Goal: Check status: Check status

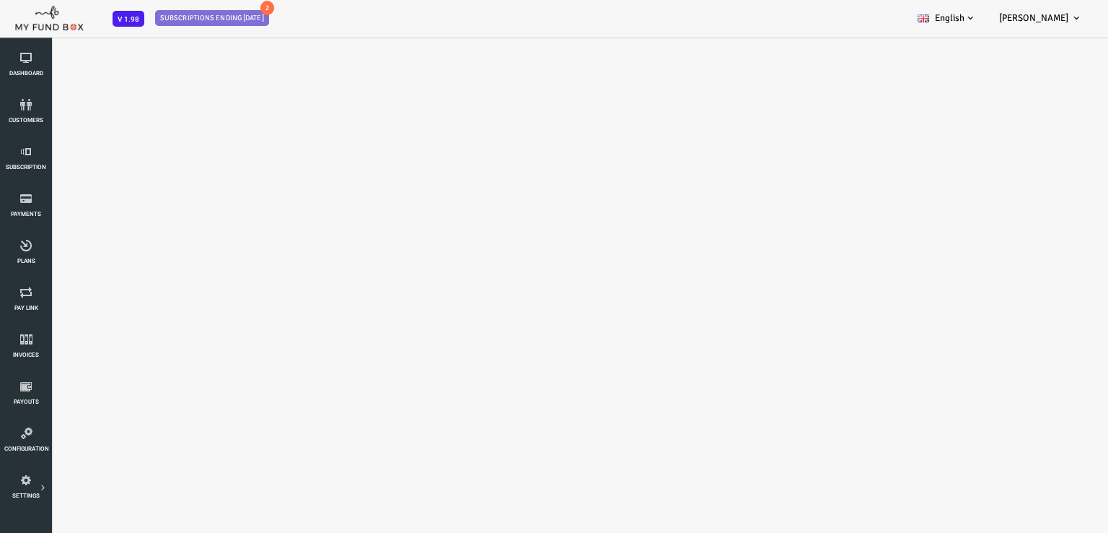
select select "100"
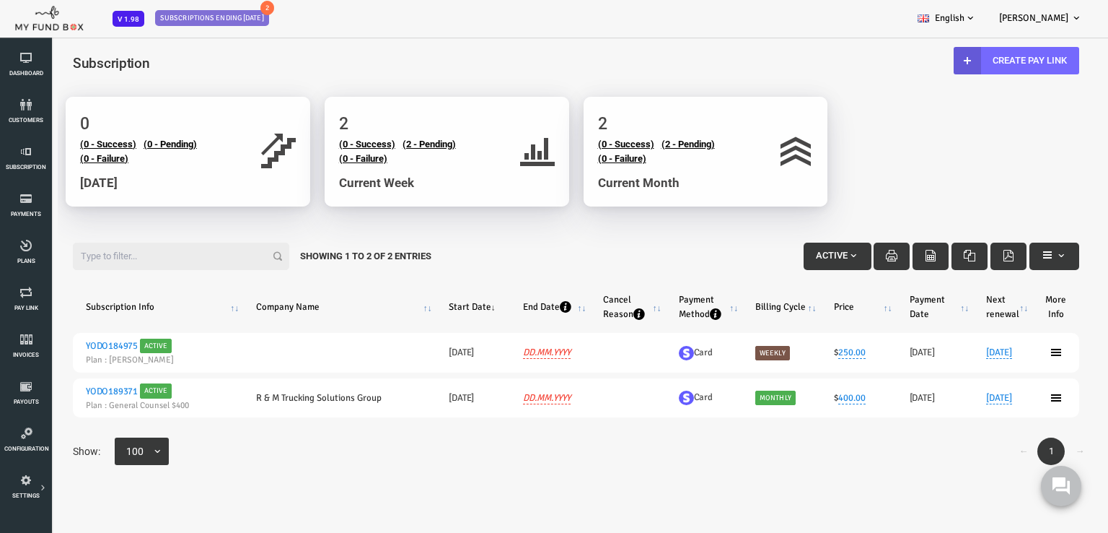
click at [561, 252] on div "Filter: Active Showing 1 to 2 of 2 Entries" at bounding box center [532, 256] width 1036 height 56
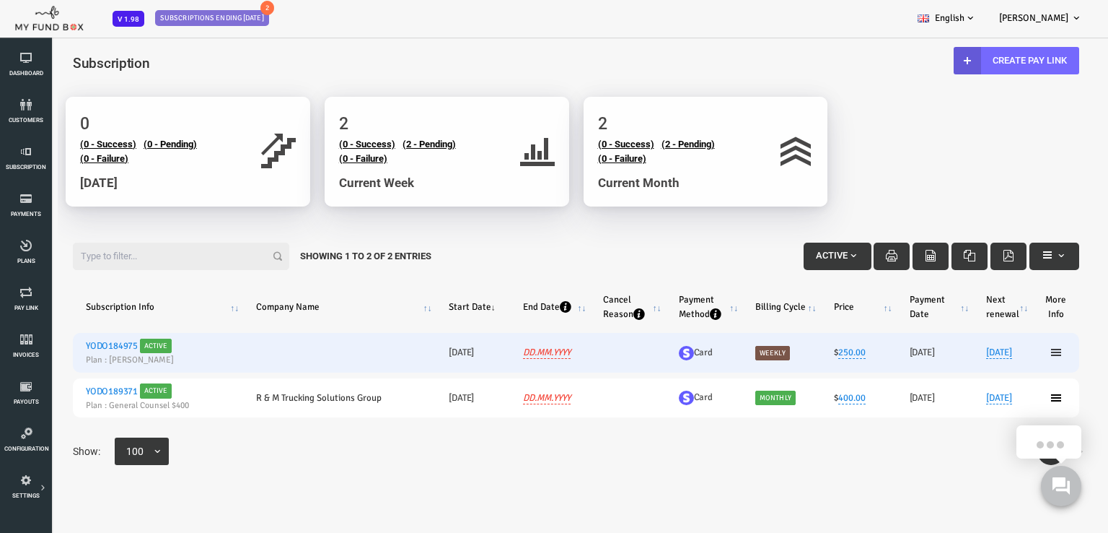
click at [1007, 351] on icon at bounding box center [1013, 352] width 12 height 12
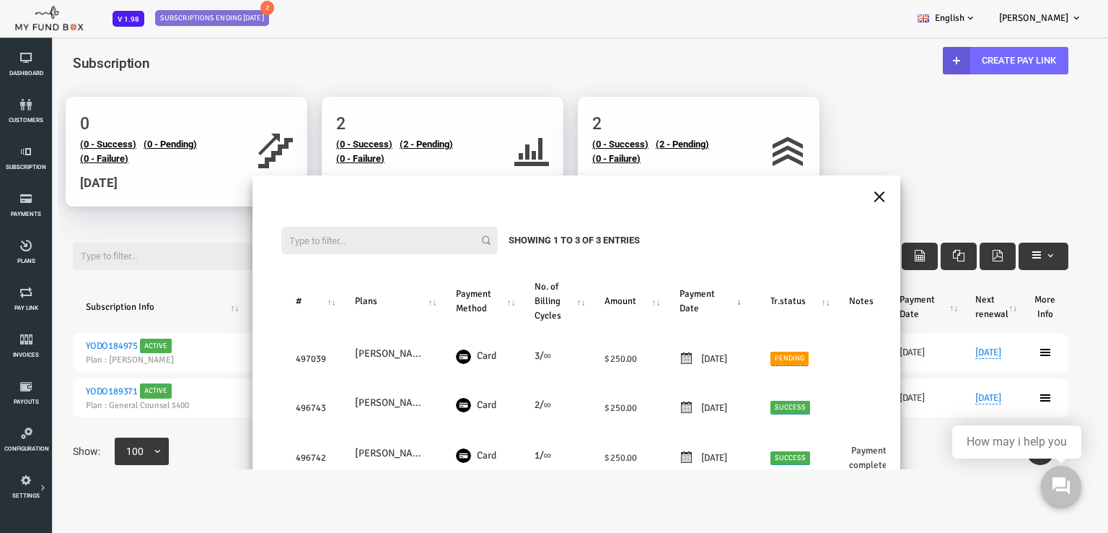
click at [833, 197] on button "×" at bounding box center [835, 195] width 13 height 25
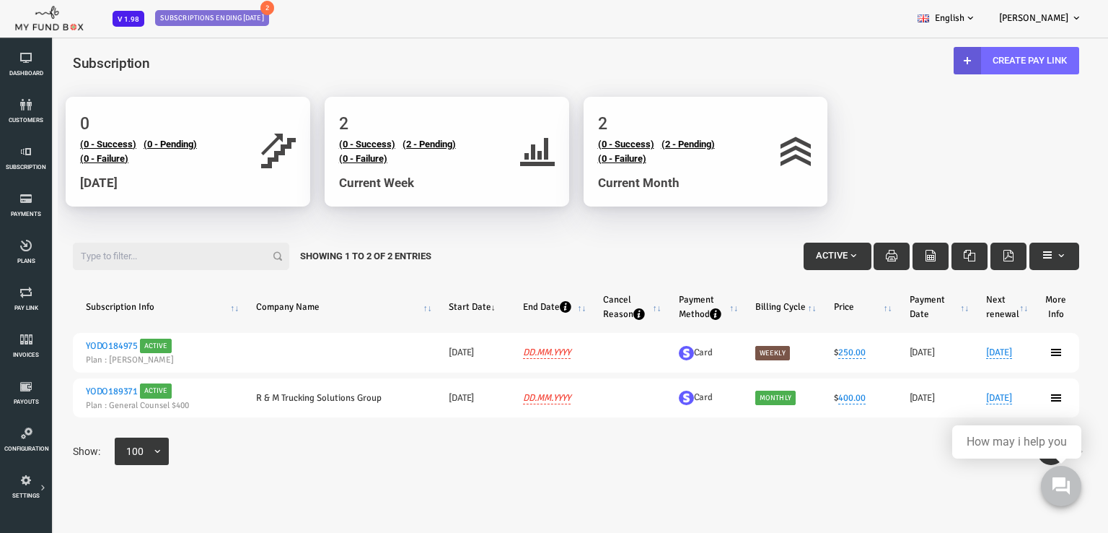
click at [1007, 355] on icon at bounding box center [1013, 352] width 12 height 12
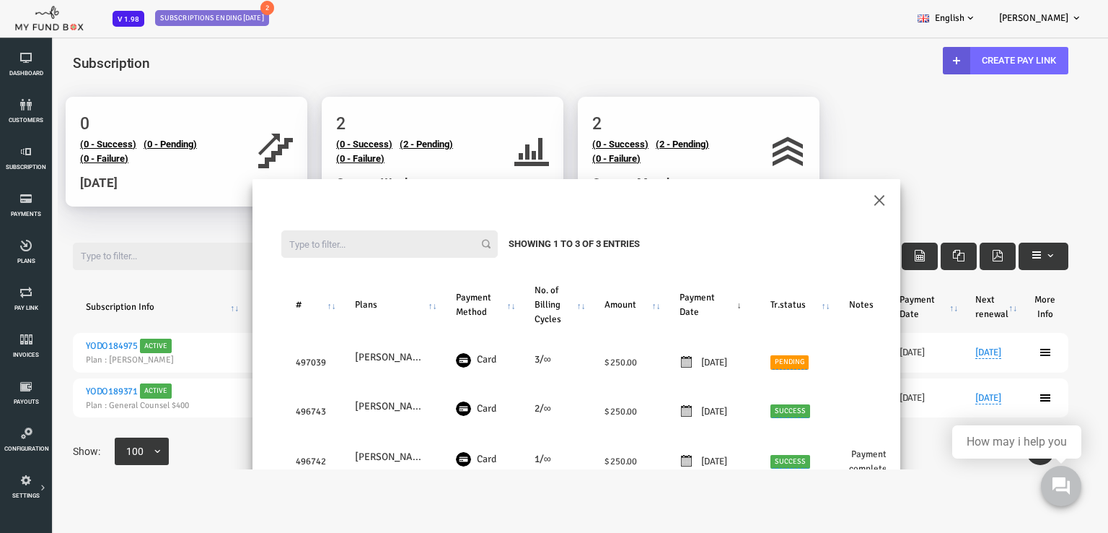
click at [1000, 357] on div "× Filter: Showing 1 to 3 of 3 Entries # Plans Payment Method No. of Billing Cyc…" at bounding box center [532, 313] width 1064 height 312
click at [829, 195] on button "×" at bounding box center [835, 198] width 13 height 25
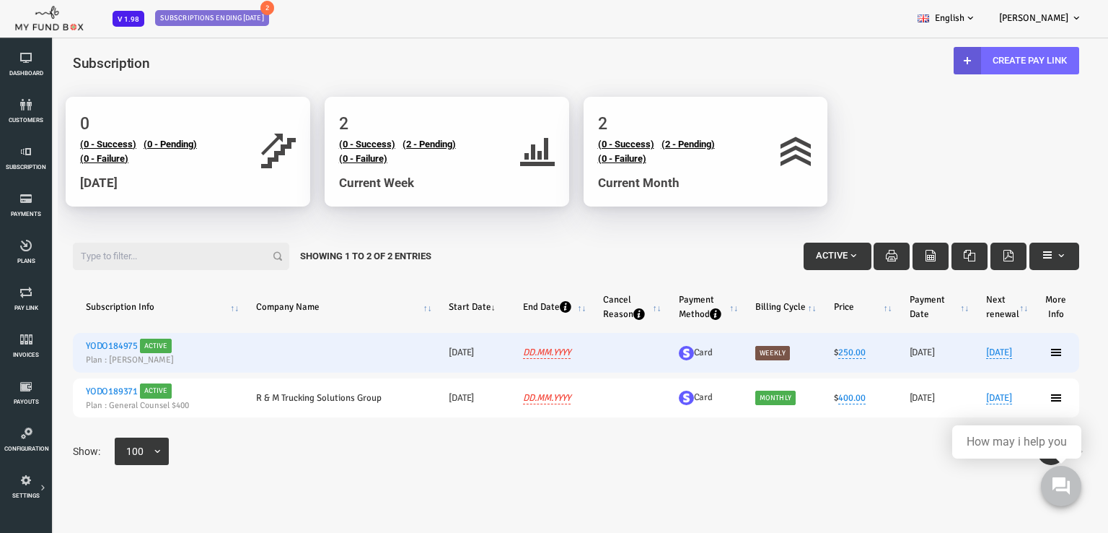
click at [70, 344] on link "YODO184975" at bounding box center [68, 346] width 52 height 12
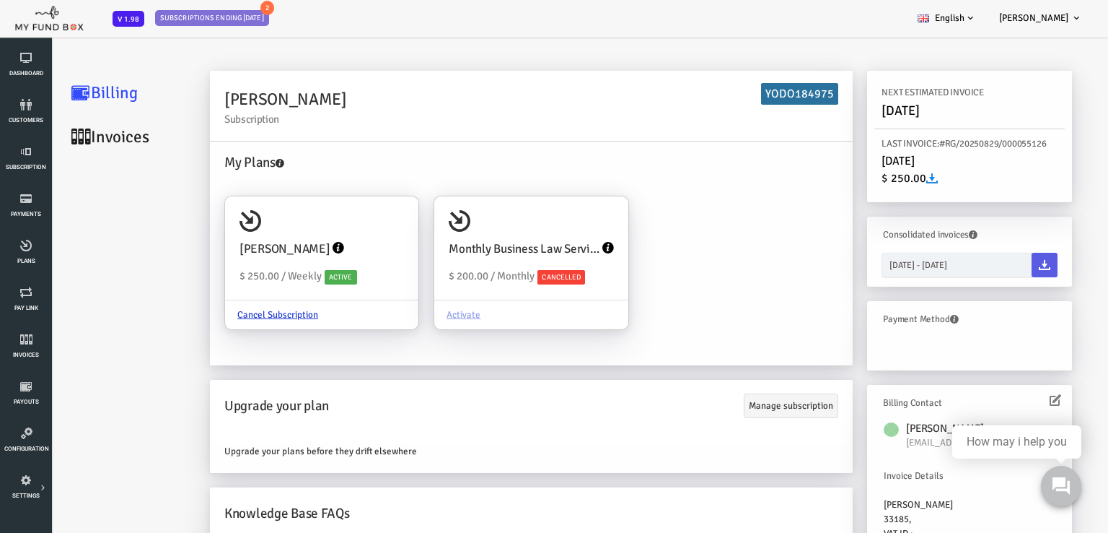
scroll to position [17, 0]
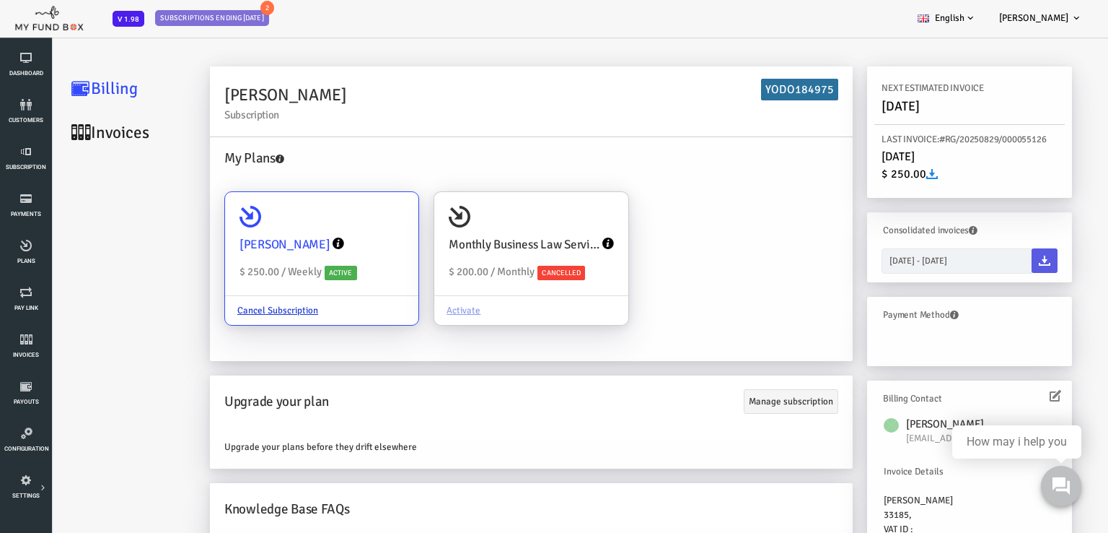
click at [254, 268] on span "$ 250.00 / Weekly" at bounding box center [237, 271] width 82 height 13
click at [342, 227] on input "[PERSON_NAME] $ 250.00 / Weekly Active Cancel Subscription" at bounding box center [356, 212] width 29 height 29
radio input "true"
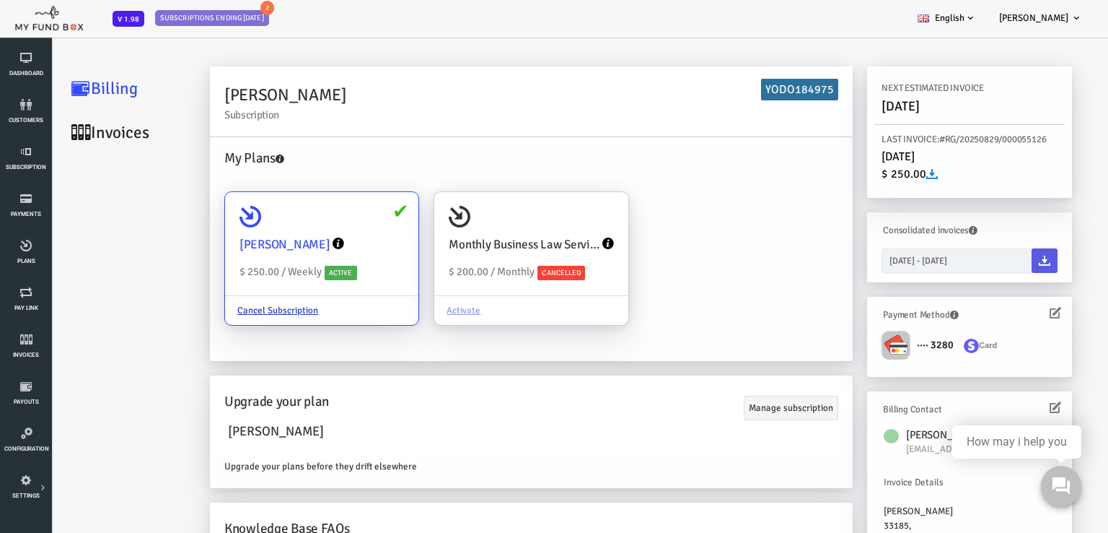
click at [260, 255] on div "[PERSON_NAME]" at bounding box center [278, 244] width 165 height 33
click at [342, 227] on input "[PERSON_NAME] $ 250.00 / Weekly Active Cancel Subscription" at bounding box center [356, 212] width 29 height 29
click at [260, 255] on div "[PERSON_NAME]" at bounding box center [278, 244] width 165 height 33
click at [342, 227] on input "[PERSON_NAME] $ 250.00 / Weekly Active Cancel Subscription" at bounding box center [356, 212] width 29 height 29
click at [206, 245] on h4 "[PERSON_NAME]" at bounding box center [241, 244] width 91 height 19
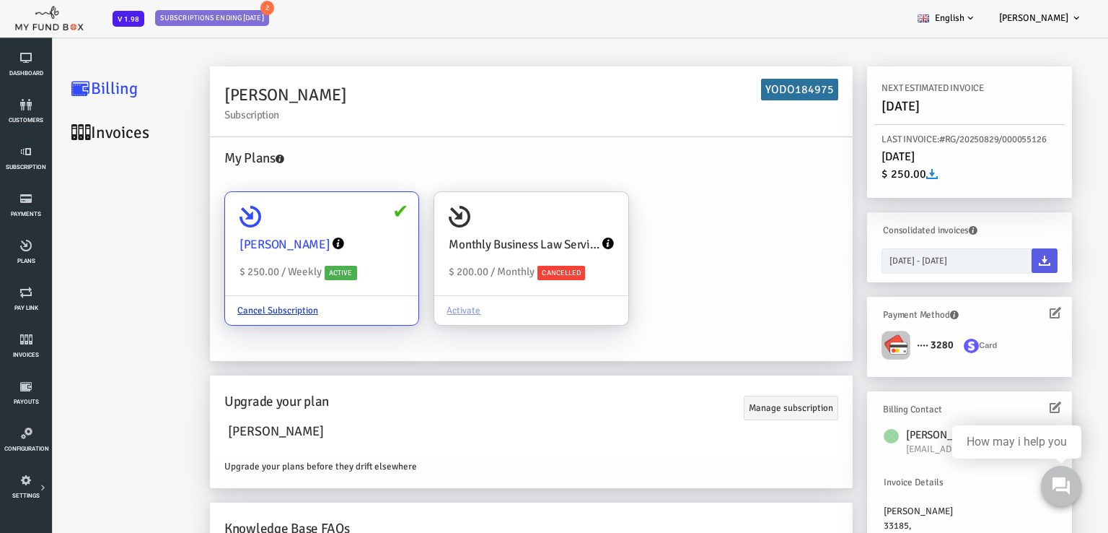
click at [342, 227] on input "[PERSON_NAME] $ 250.00 / Weekly Active Cancel Subscription" at bounding box center [356, 212] width 29 height 29
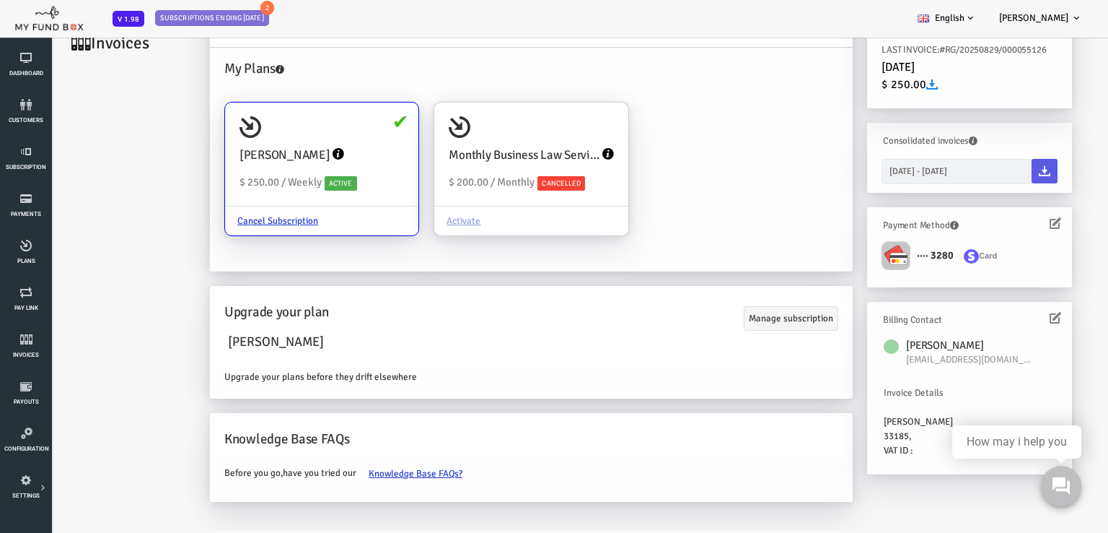
scroll to position [71, 0]
click at [1006, 219] on icon at bounding box center [1012, 222] width 12 height 12
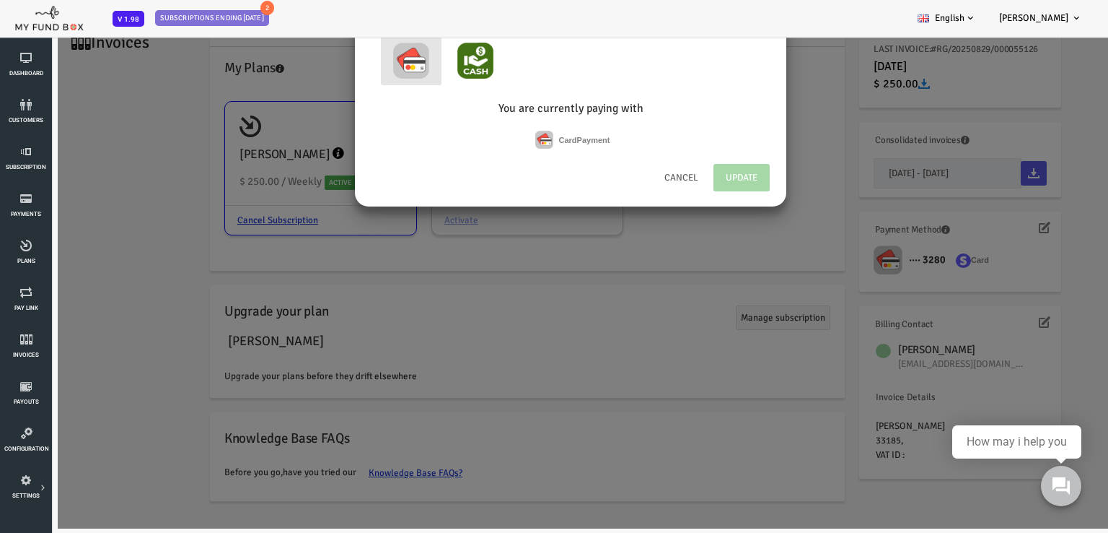
click at [642, 178] on button "Cancel" at bounding box center [638, 177] width 60 height 29
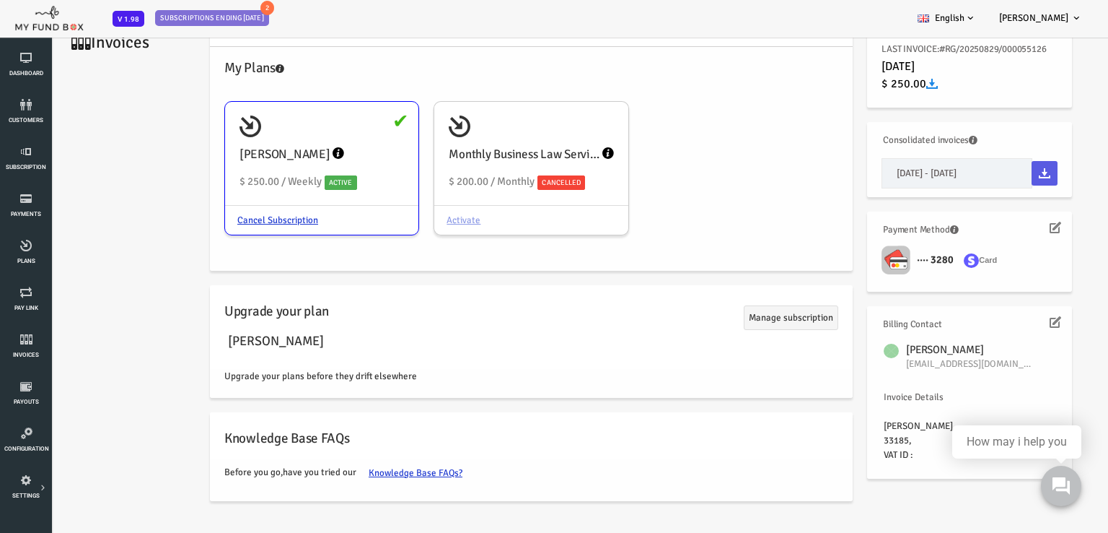
click at [69, 49] on link "Invoices" at bounding box center [86, 42] width 144 height 44
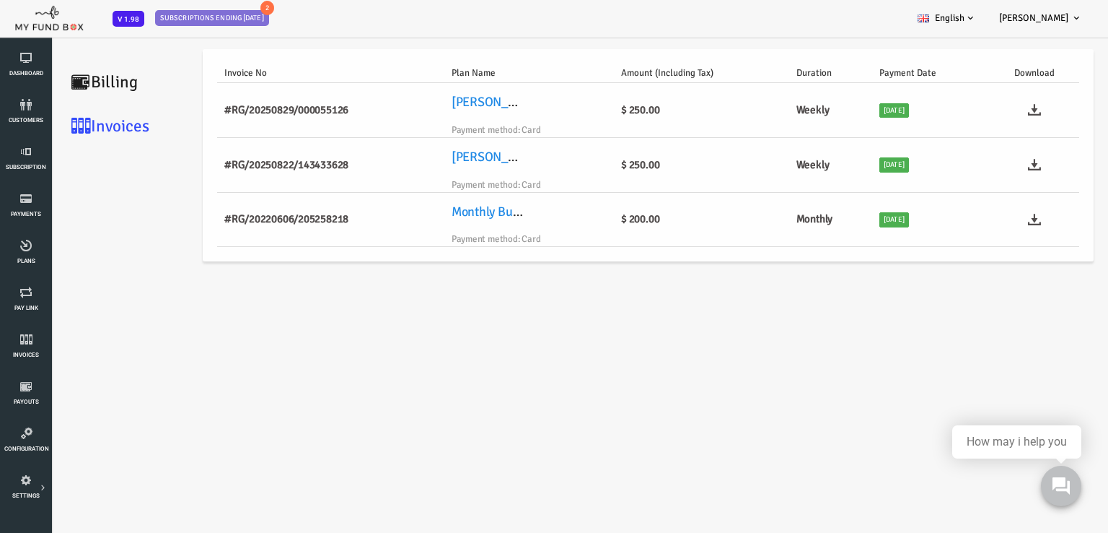
scroll to position [0, 0]
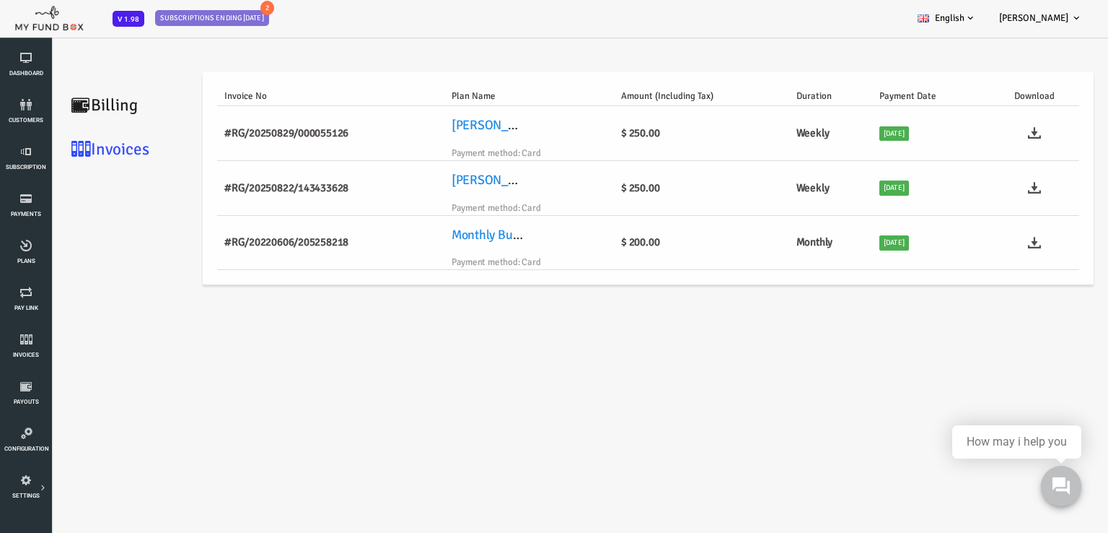
click at [218, 388] on body "Subscriber not found Beneficiary Not Found Partner Not Found!!!! Please Fill ou…" at bounding box center [532, 317] width 1064 height 563
click at [36, 196] on icon at bounding box center [25, 199] width 43 height 12
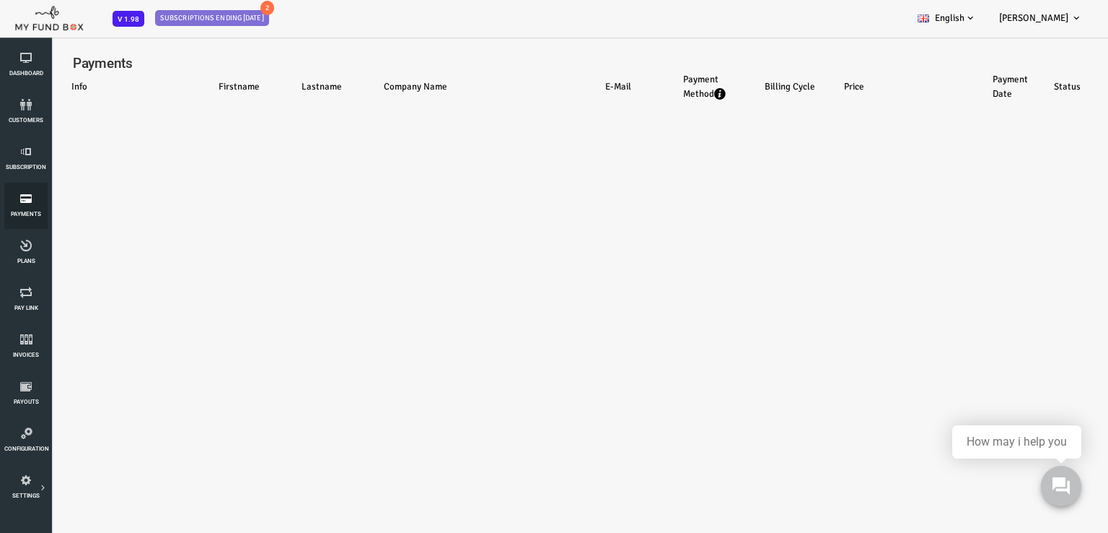
select select "100"
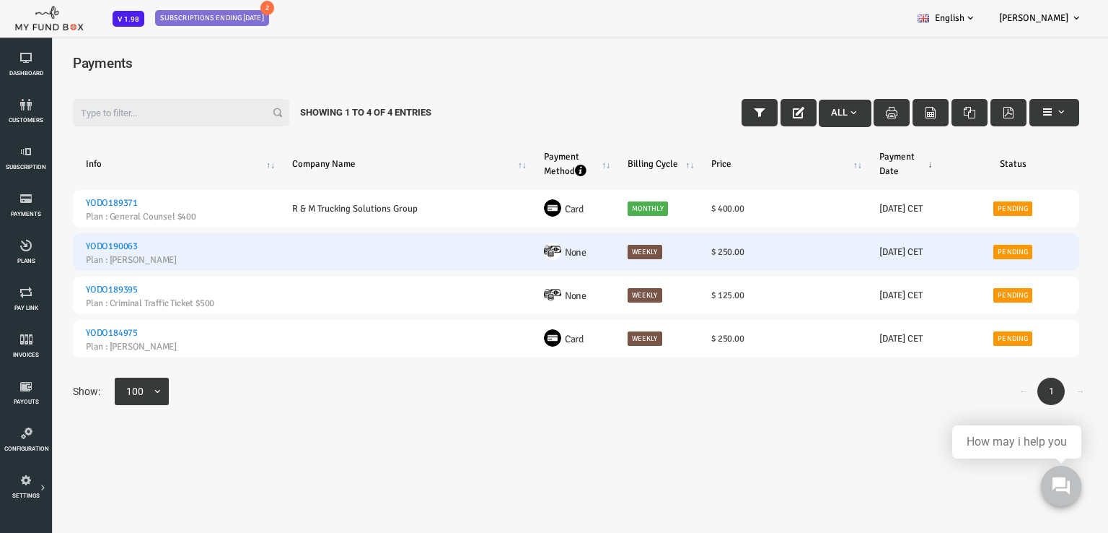
click at [78, 248] on link "YODO190063" at bounding box center [68, 246] width 52 height 12
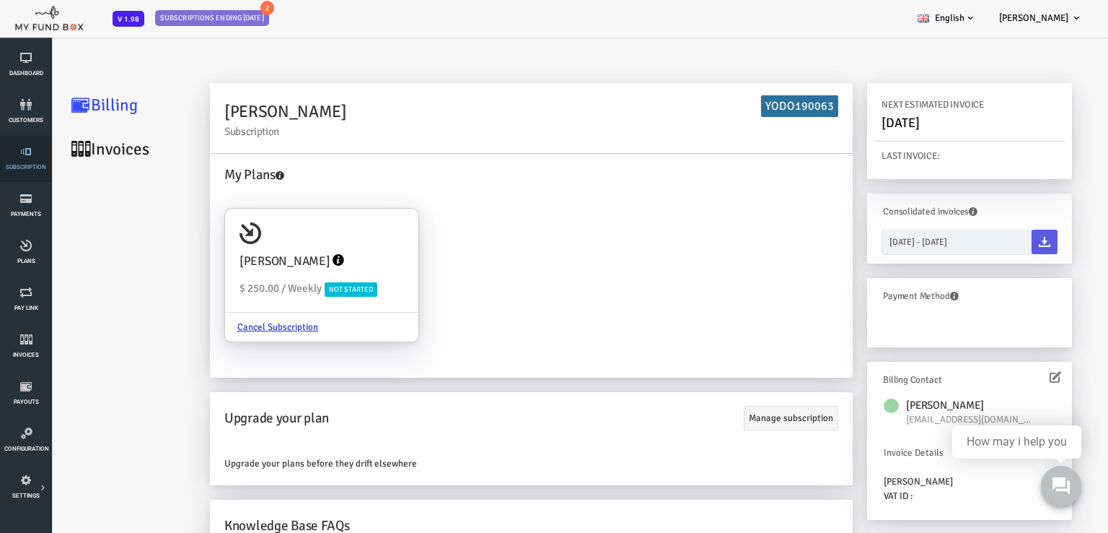
click at [29, 154] on icon at bounding box center [25, 152] width 43 height 12
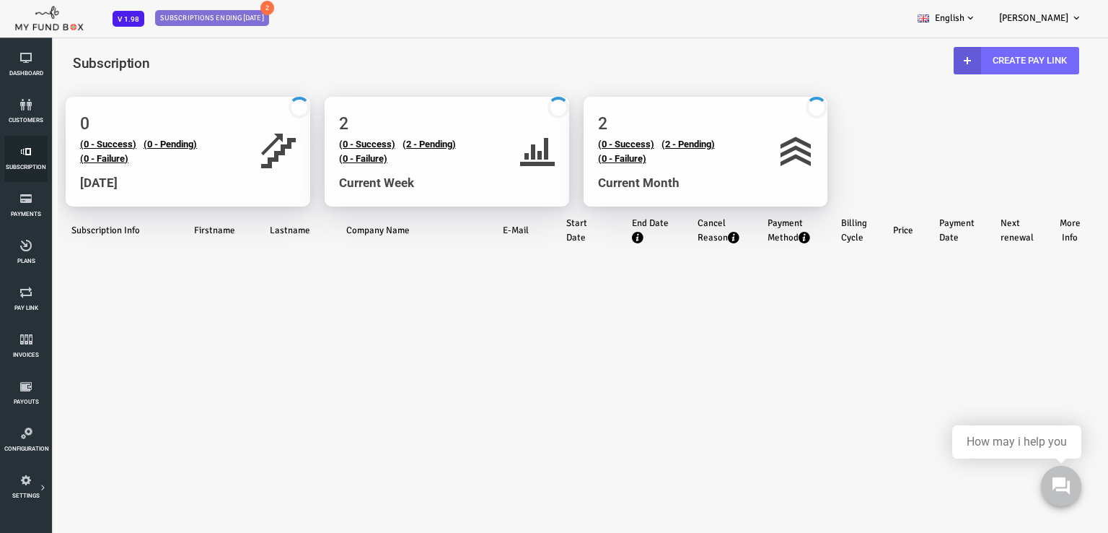
select select "100"
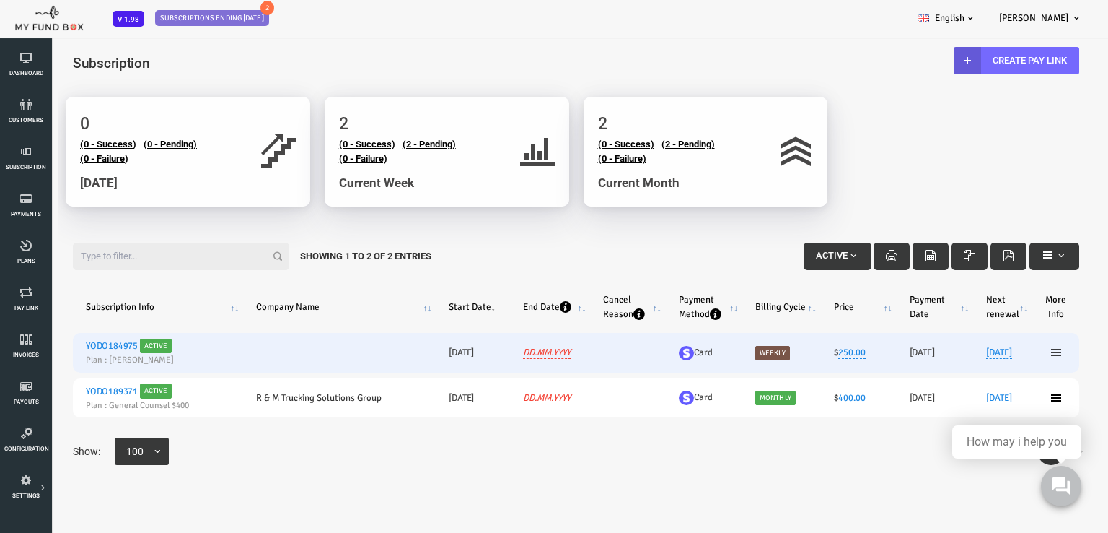
click at [1007, 355] on icon at bounding box center [1013, 352] width 12 height 12
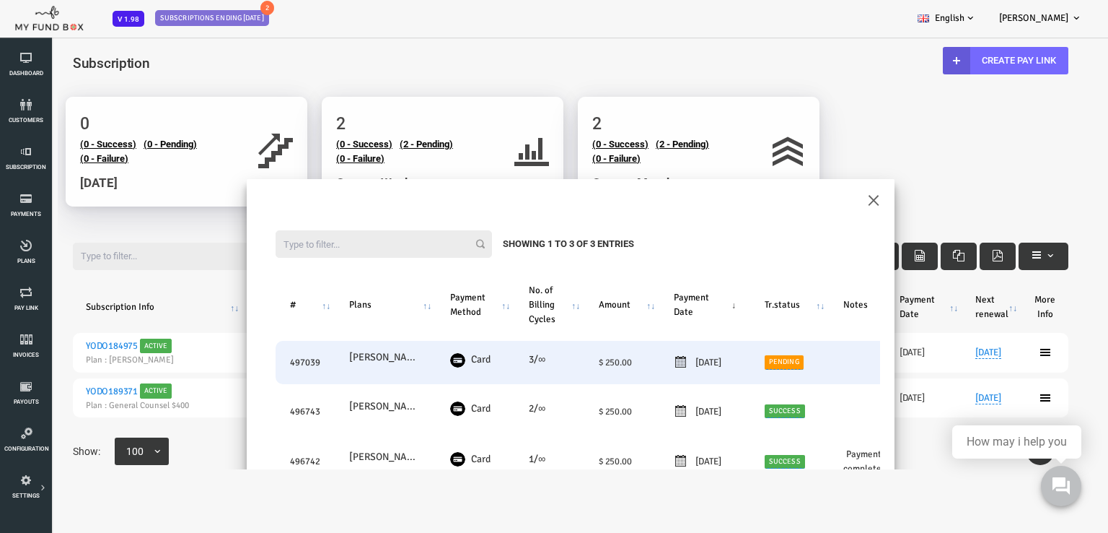
click at [751, 364] on link "Pending" at bounding box center [740, 362] width 39 height 14
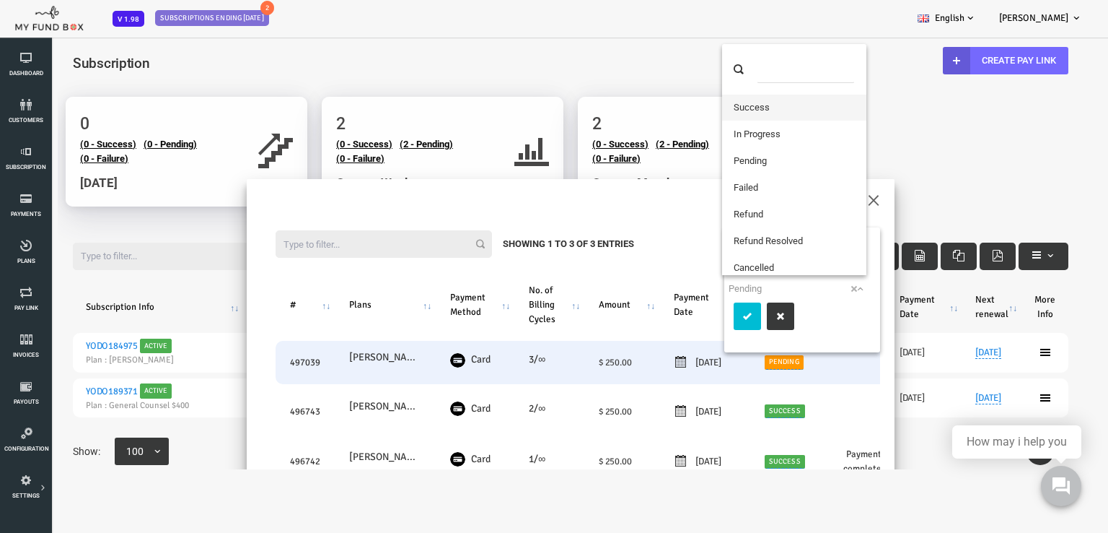
click at [769, 288] on span "× Pending" at bounding box center [756, 288] width 143 height 14
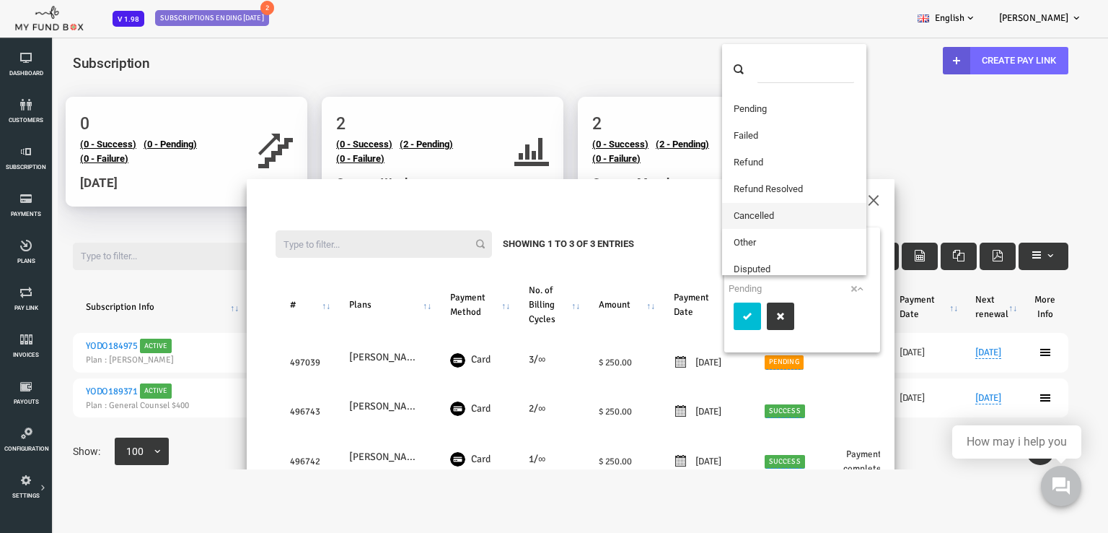
scroll to position [72, 0]
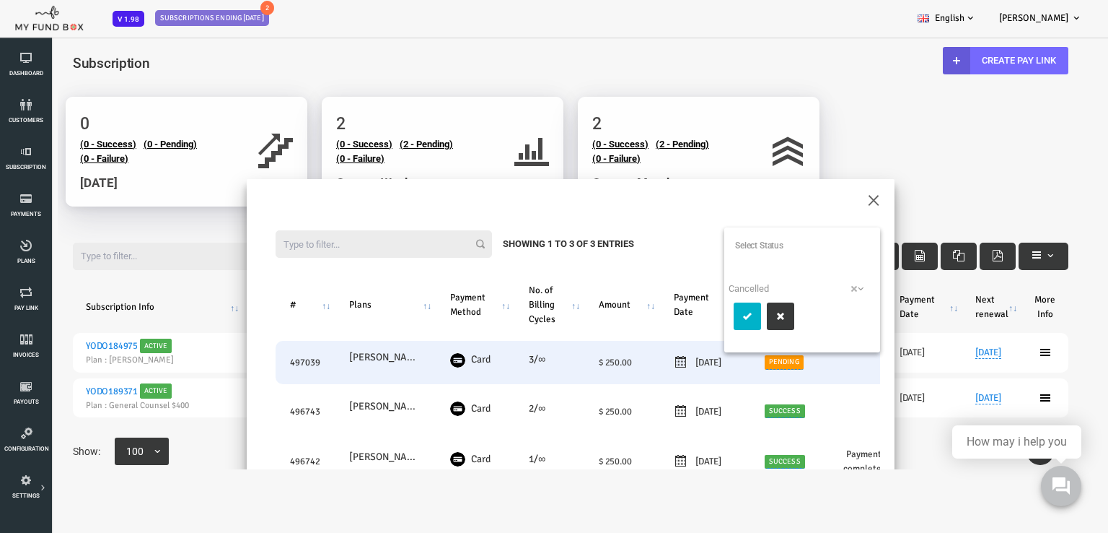
click at [699, 317] on icon "submit" at bounding box center [704, 316] width 12 height 12
click at [485, 363] on label "3/∞" at bounding box center [493, 359] width 17 height 16
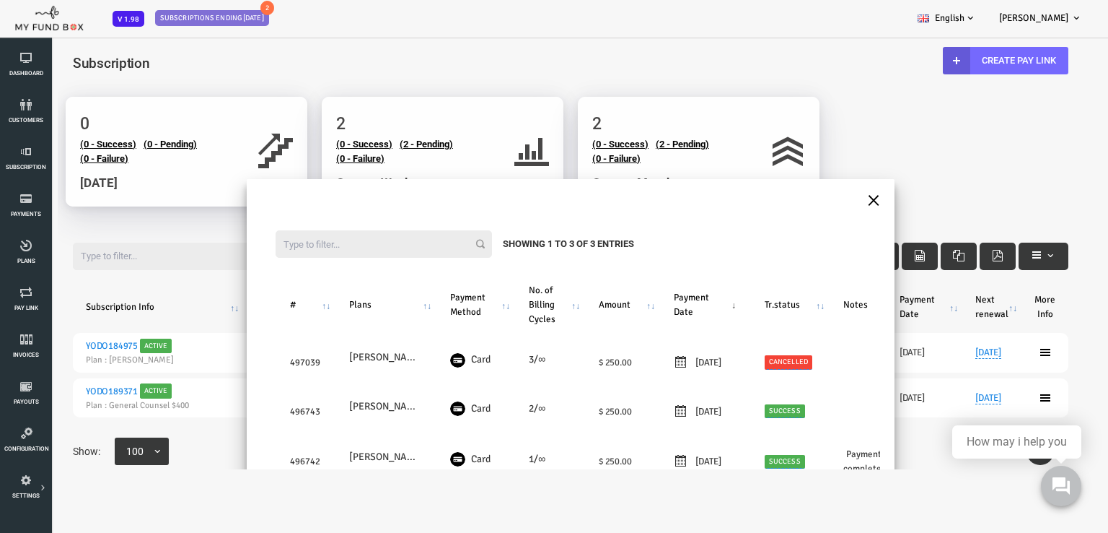
click at [826, 197] on button "×" at bounding box center [829, 198] width 13 height 25
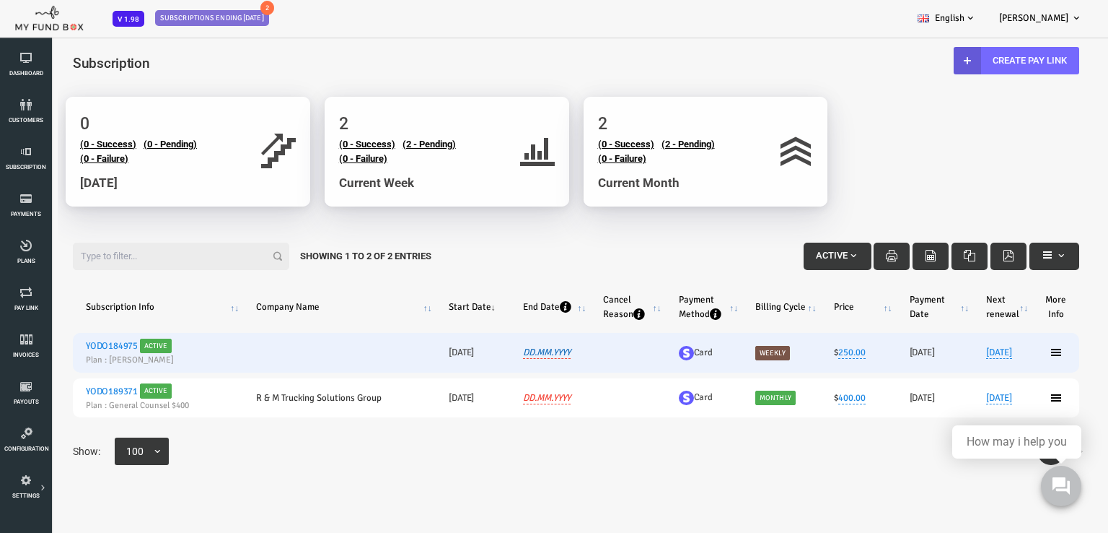
click at [504, 353] on link "DD.MM.YYYY" at bounding box center [503, 352] width 48 height 12
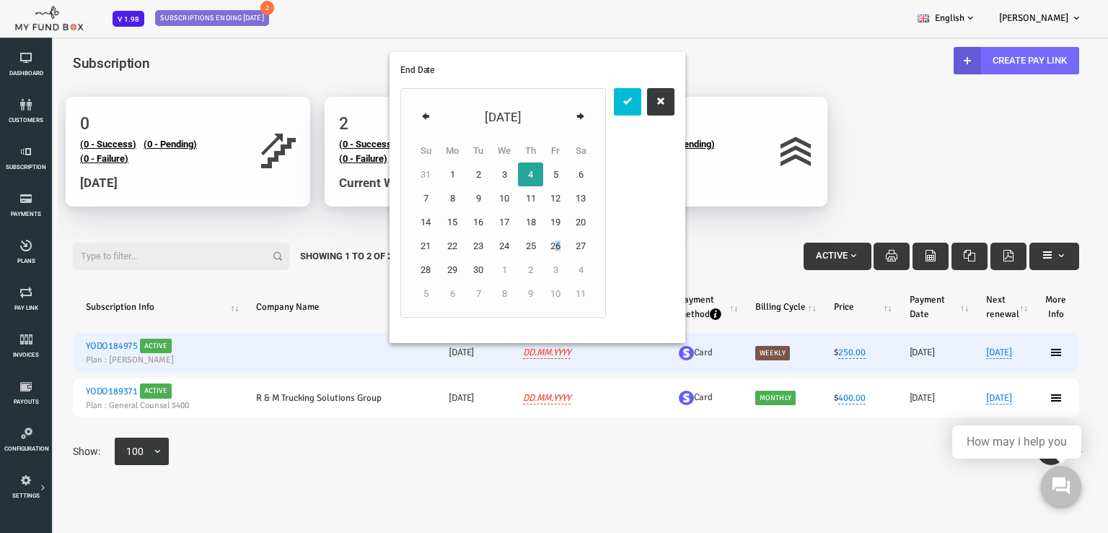
click at [515, 248] on td "26" at bounding box center [511, 246] width 25 height 24
click at [588, 100] on icon "submit" at bounding box center [584, 101] width 12 height 12
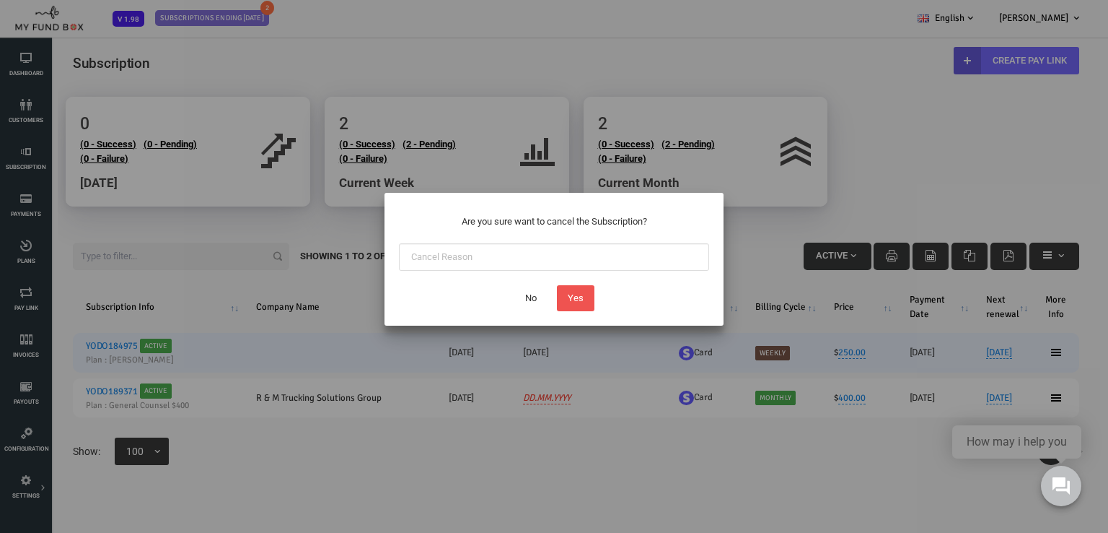
click at [531, 300] on button "No" at bounding box center [531, 298] width 33 height 26
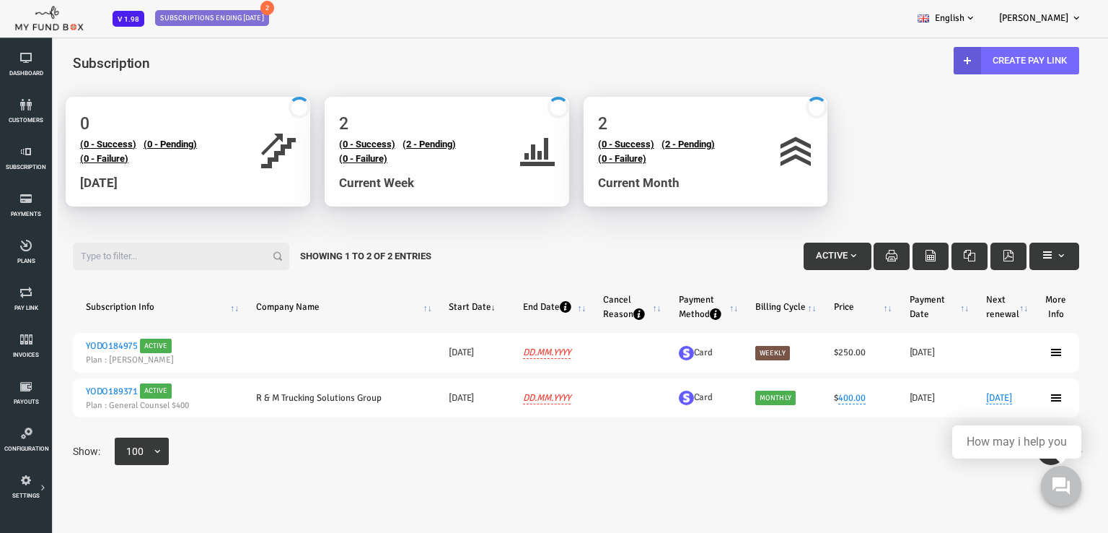
scroll to position [25, 0]
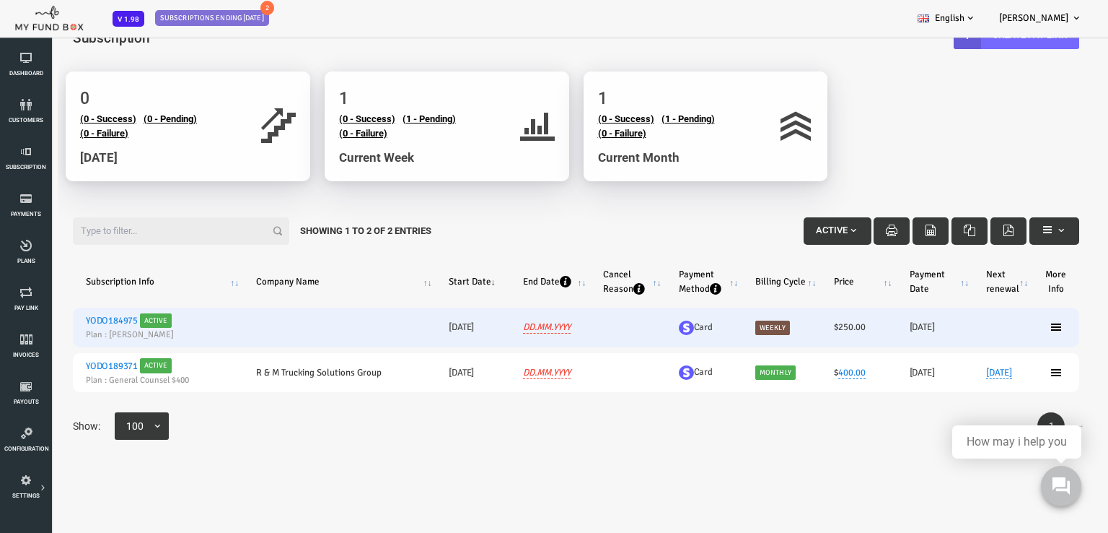
click at [75, 321] on link "YODO184975" at bounding box center [68, 321] width 52 height 12
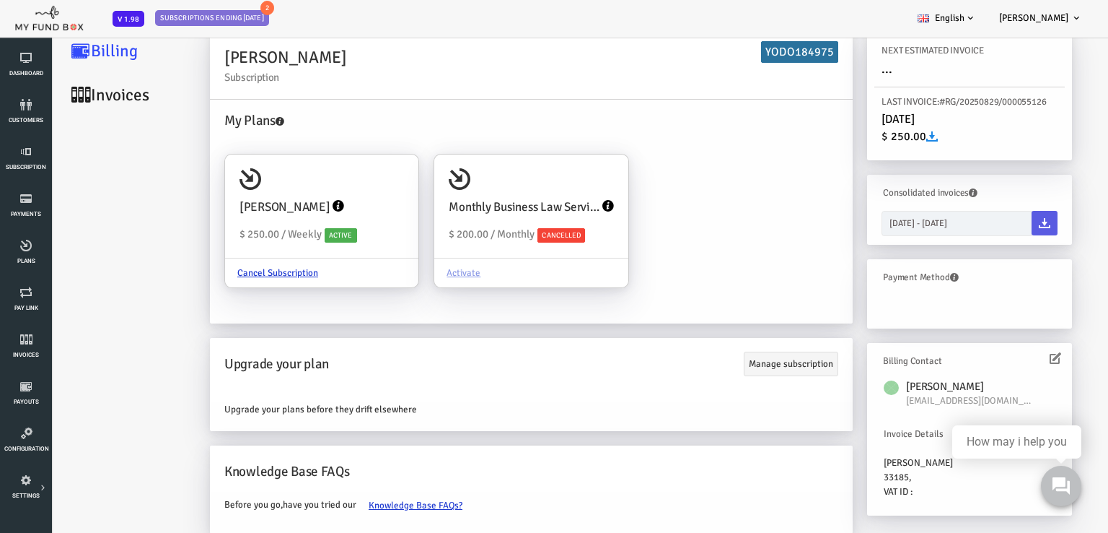
scroll to position [71, 0]
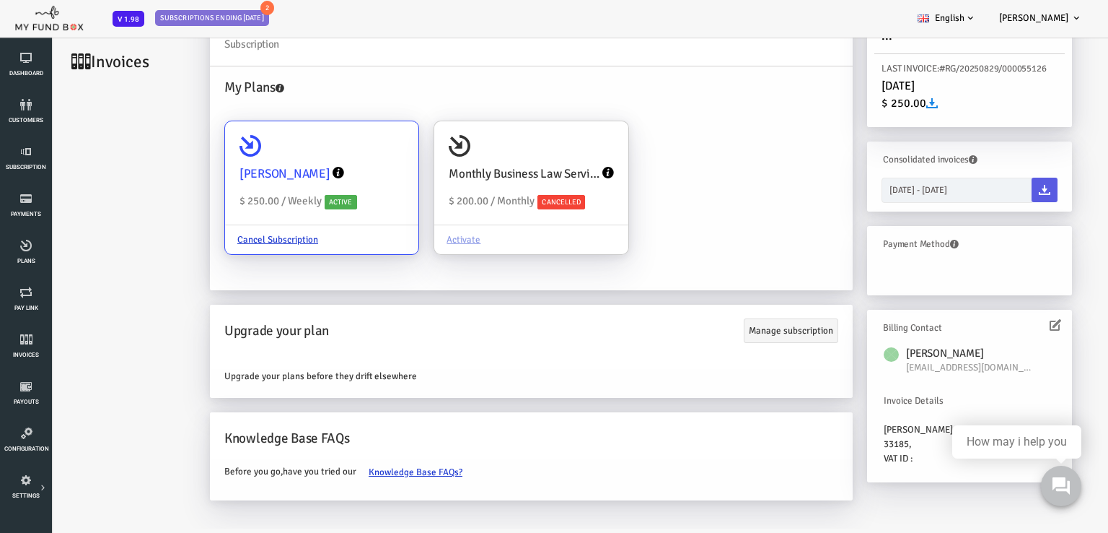
click at [289, 171] on icon at bounding box center [295, 173] width 12 height 12
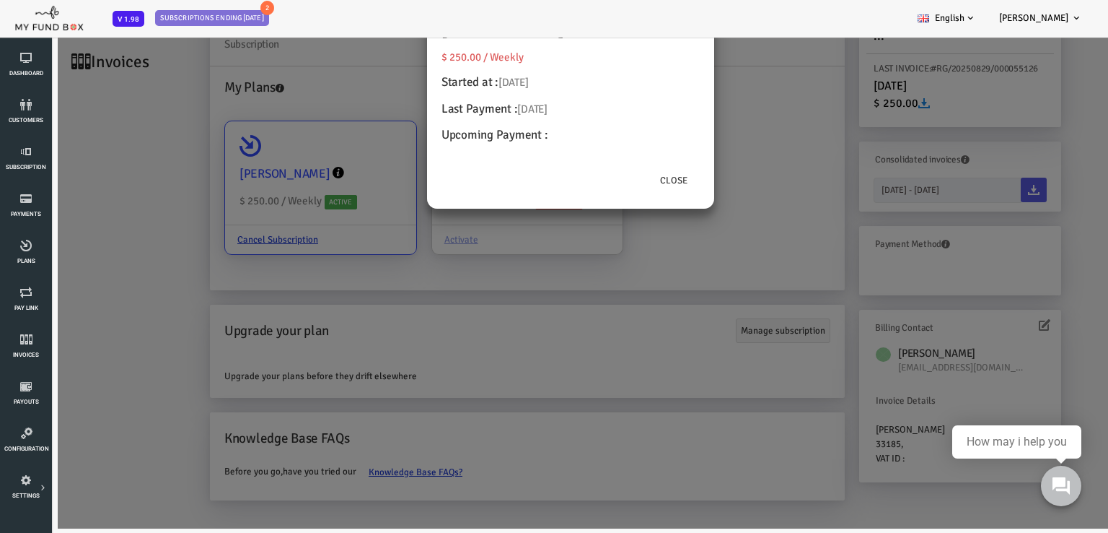
click at [280, 170] on div "[PERSON_NAME] $ 250.00 / Weekly Started at : [DATE] Last Payment : [DATE] Upcom…" at bounding box center [532, 246] width 1064 height 563
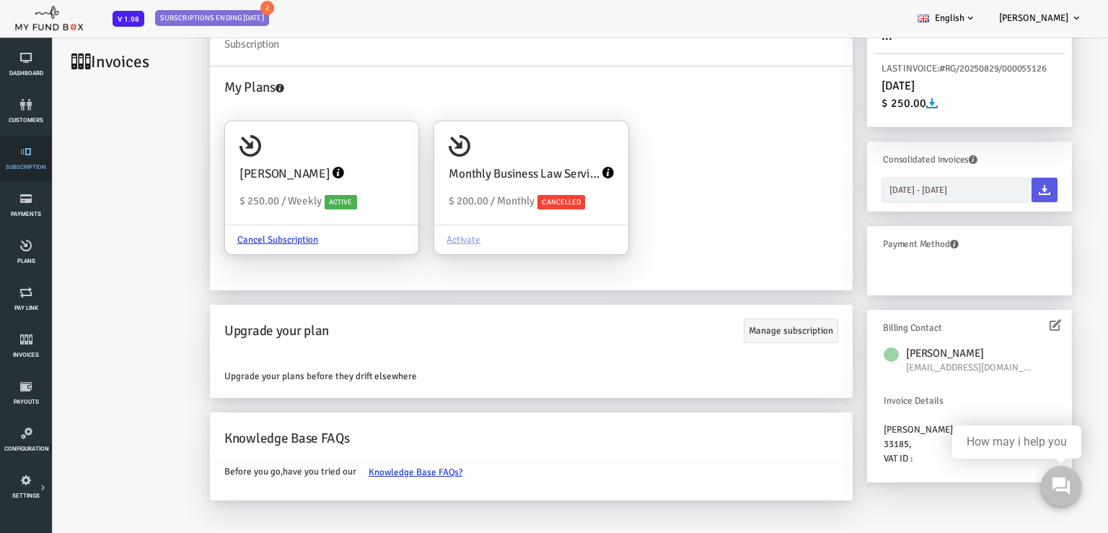
click at [26, 157] on icon at bounding box center [25, 152] width 43 height 12
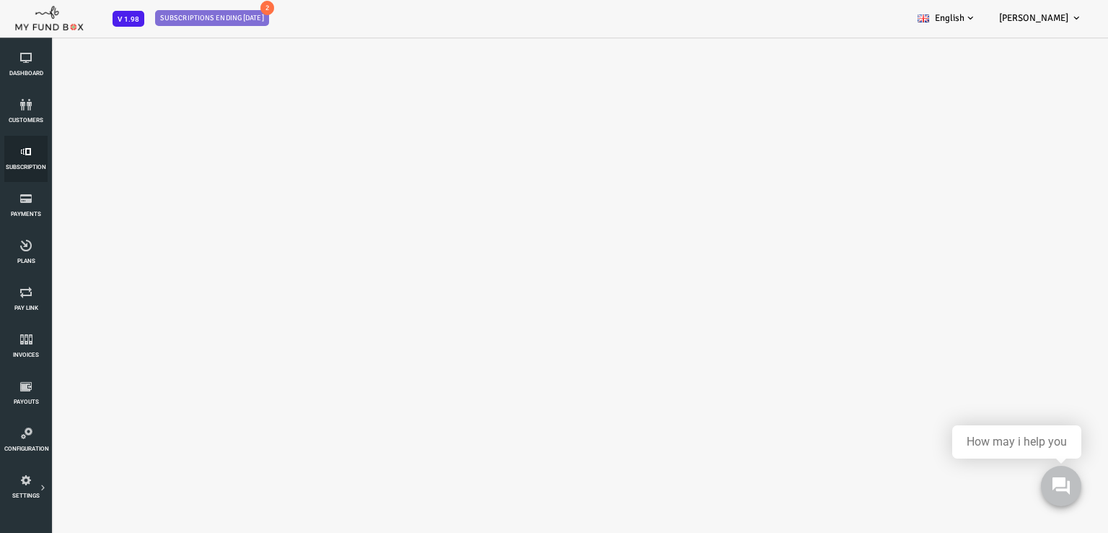
select select "100"
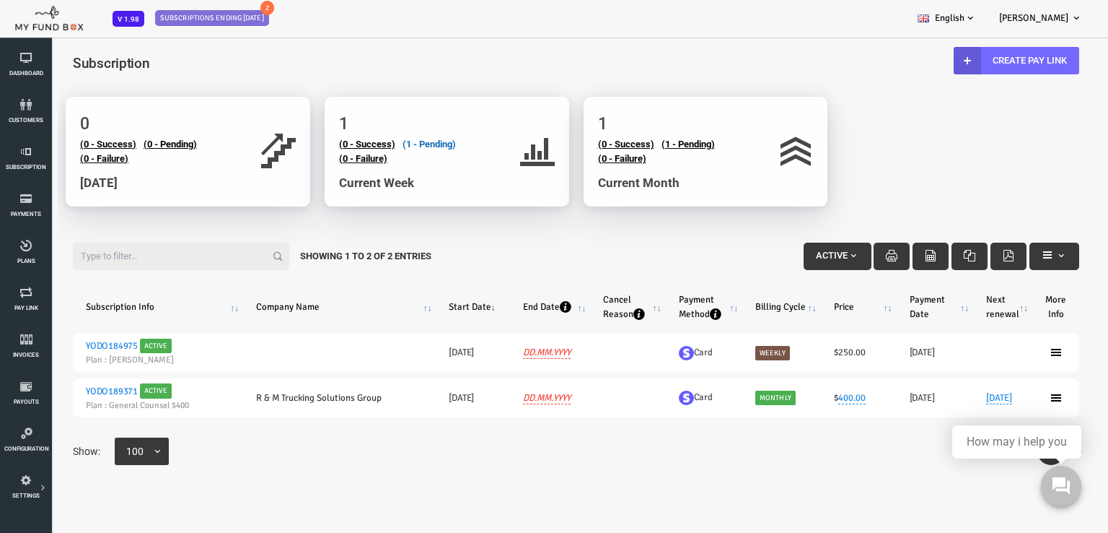
click at [395, 144] on link "(1 - Pending)" at bounding box center [385, 144] width 53 height 11
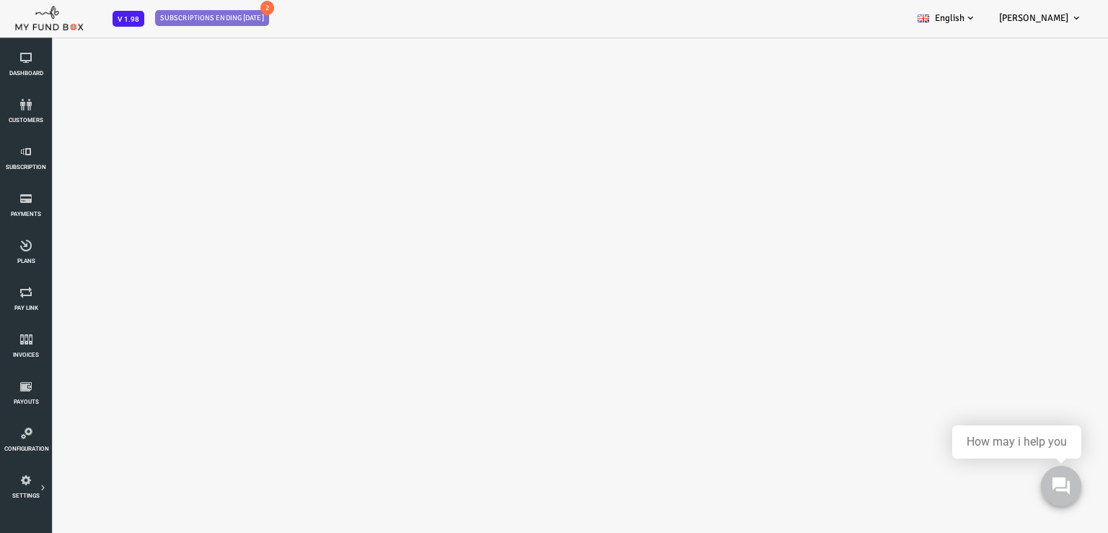
select select "100"
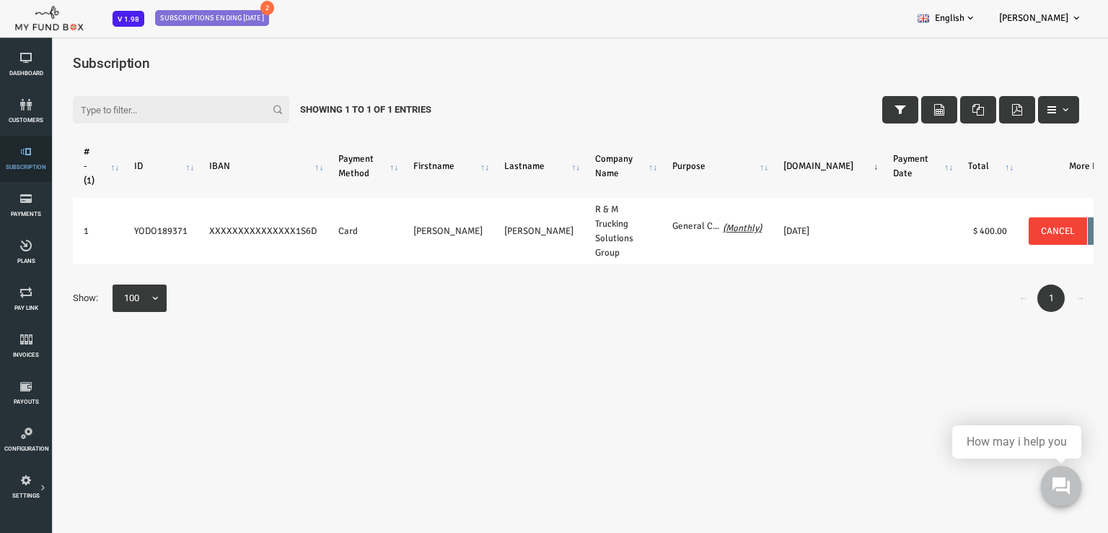
click at [25, 155] on icon at bounding box center [25, 152] width 43 height 12
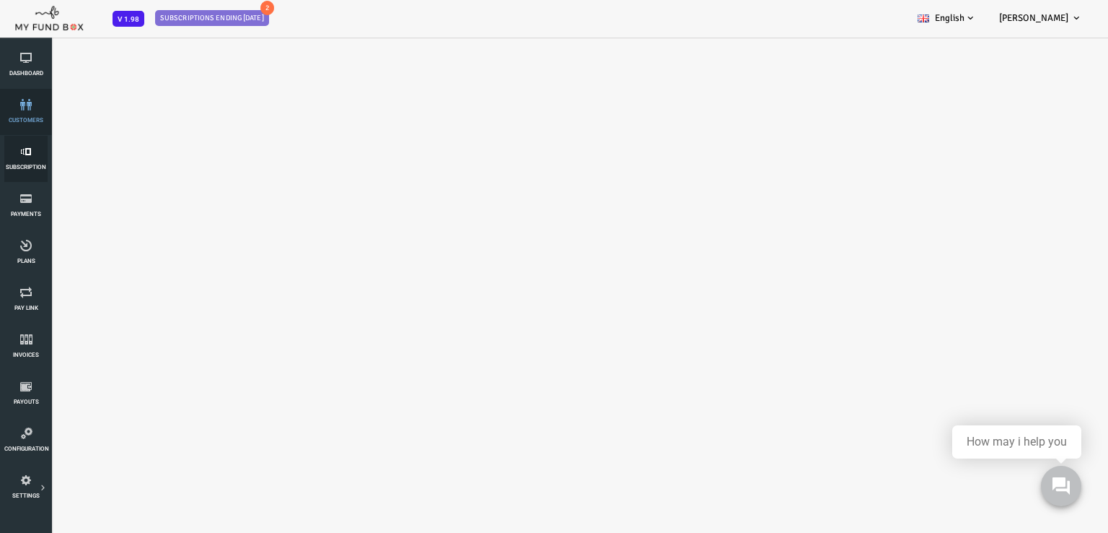
select select "100"
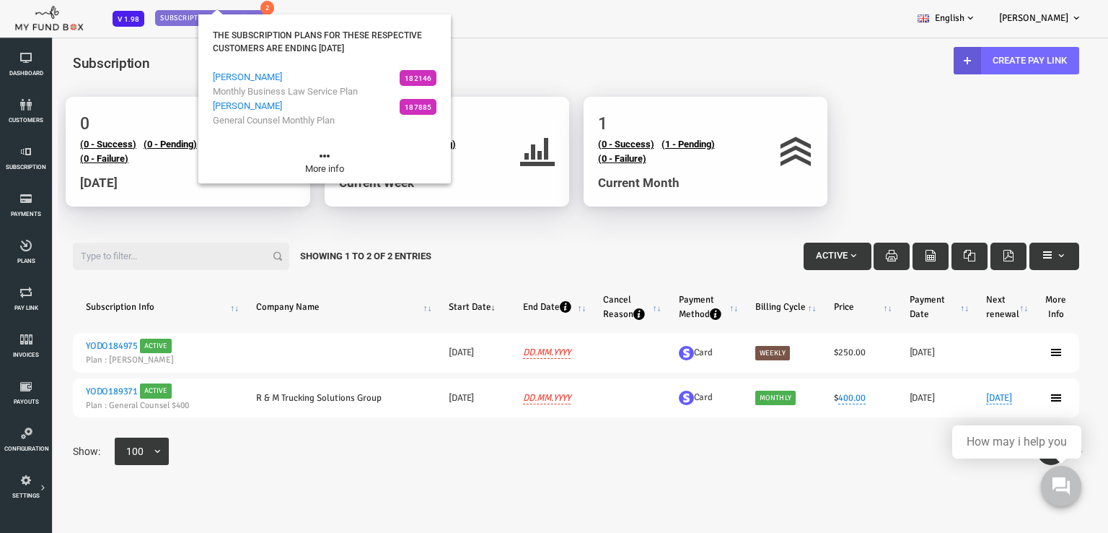
click at [214, 19] on div "The subscription plans for these respective customers are ending [DATE]" at bounding box center [324, 42] width 253 height 56
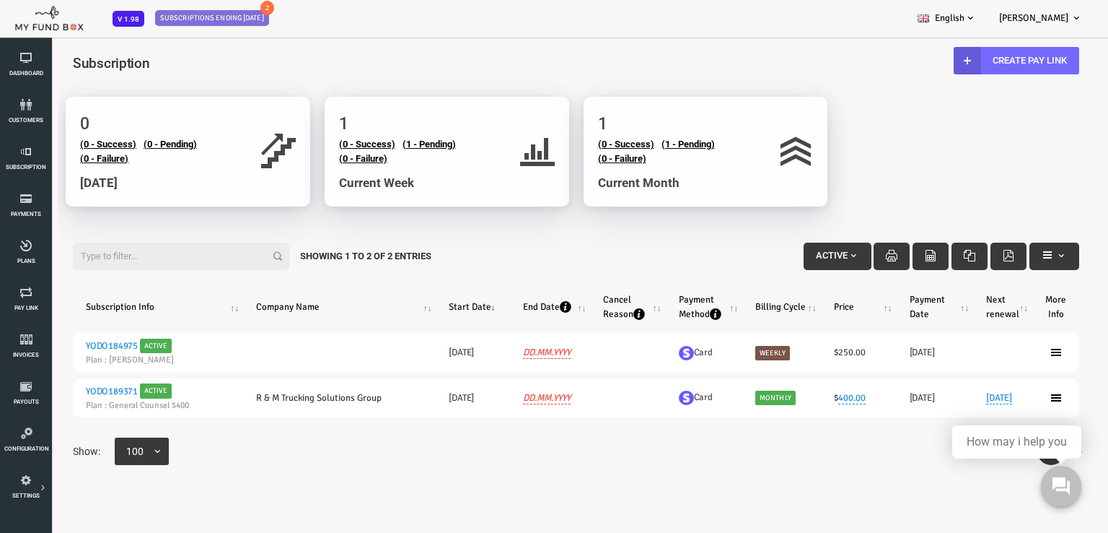
click at [499, 54] on h4 "Subscription" at bounding box center [532, 63] width 1036 height 21
click at [31, 154] on icon at bounding box center [25, 152] width 43 height 12
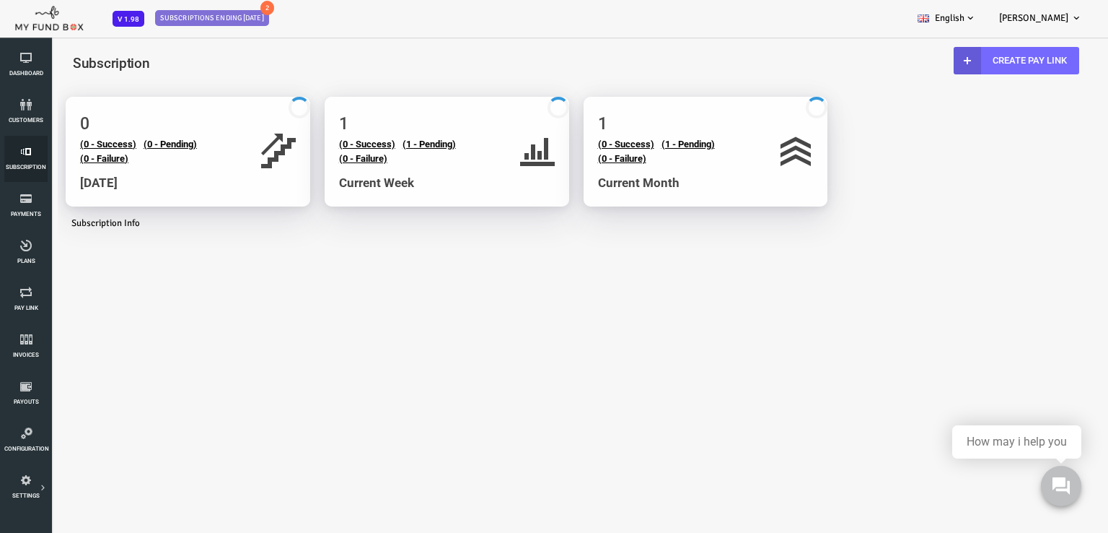
select select "100"
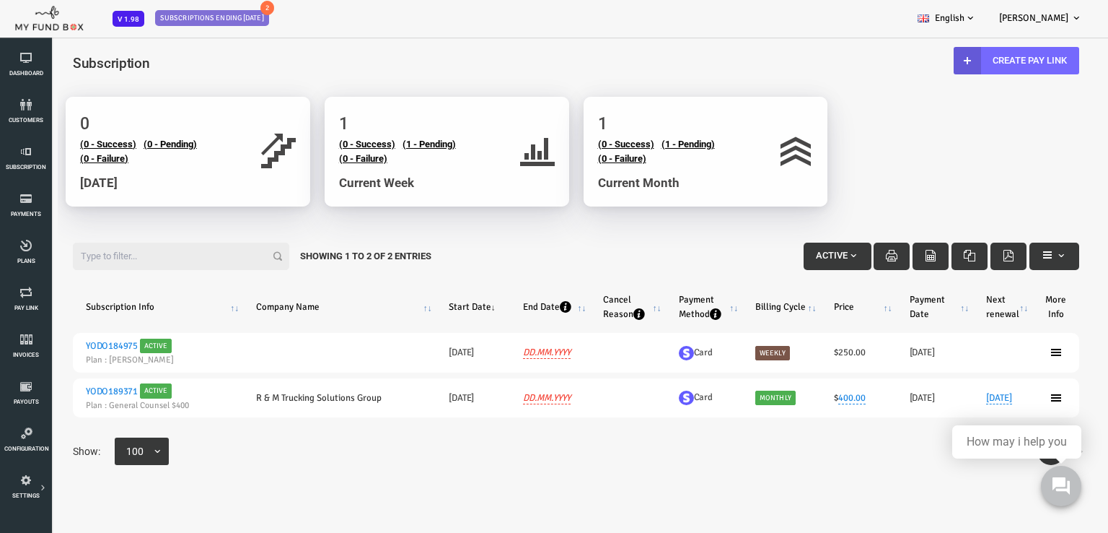
click at [1007, 353] on icon at bounding box center [1013, 352] width 12 height 12
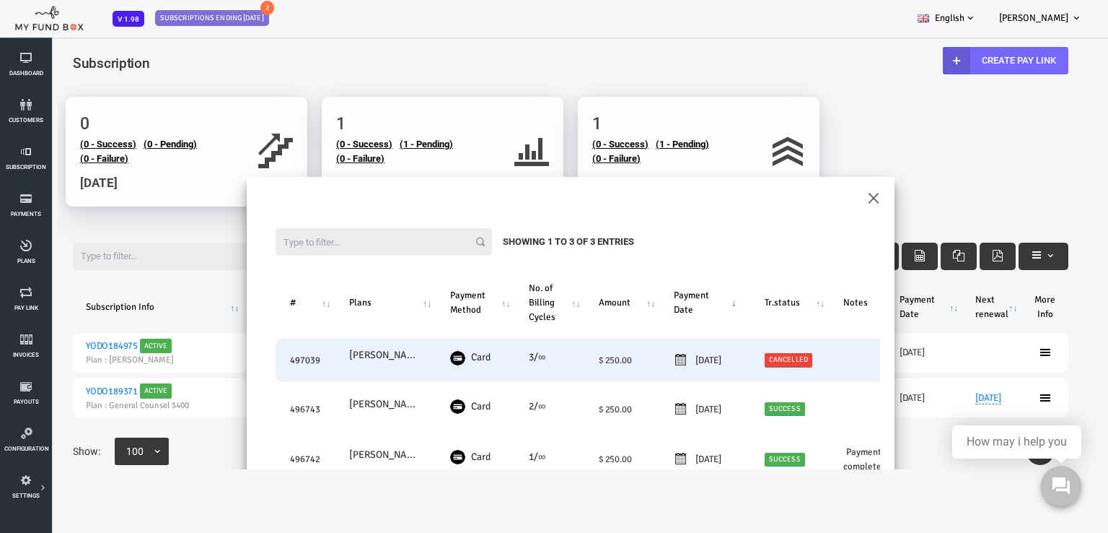
click at [764, 361] on link "Cancelled" at bounding box center [745, 360] width 48 height 14
click at [787, 285] on span "× Cancelled" at bounding box center [761, 286] width 143 height 14
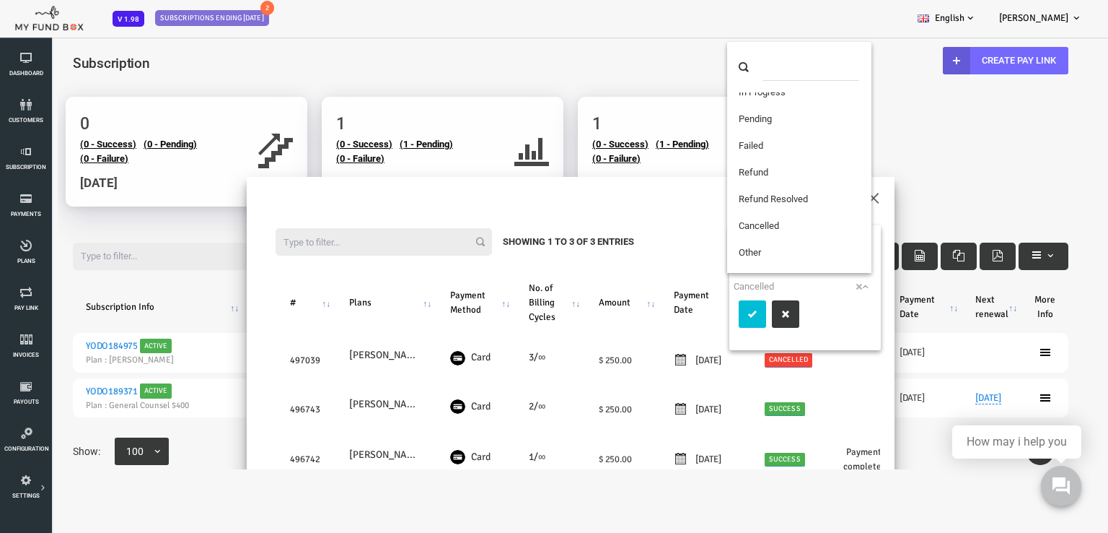
scroll to position [27, 0]
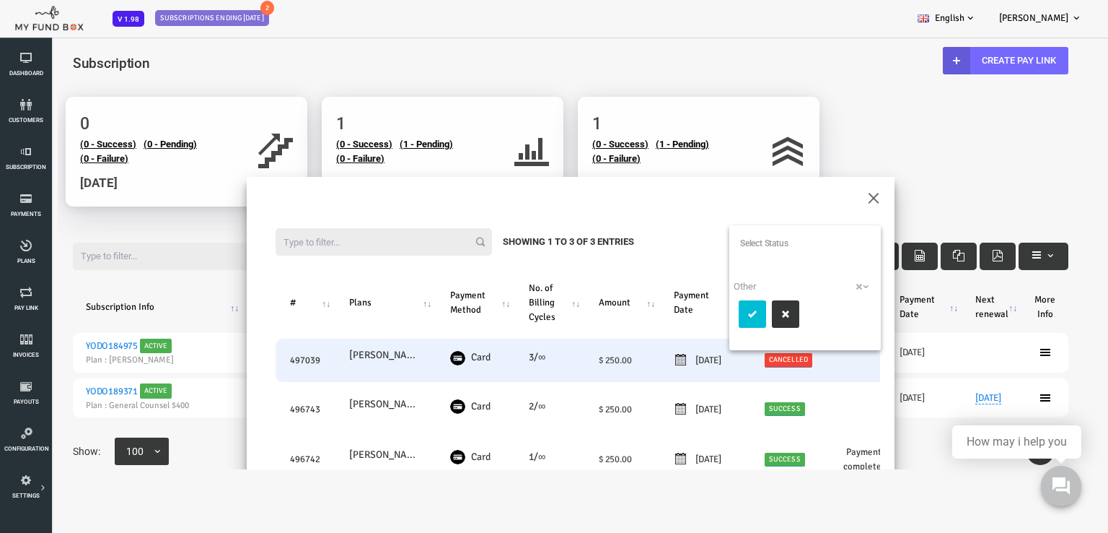
click at [742, 311] on button "button" at bounding box center [741, 313] width 27 height 27
click at [824, 197] on button "×" at bounding box center [829, 196] width 13 height 25
